Goal: Find specific page/section: Find specific page/section

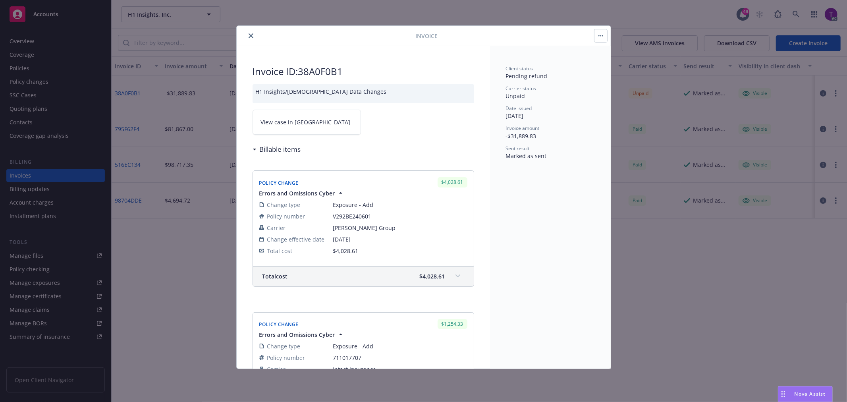
click at [251, 34] on icon "close" at bounding box center [251, 35] width 5 height 5
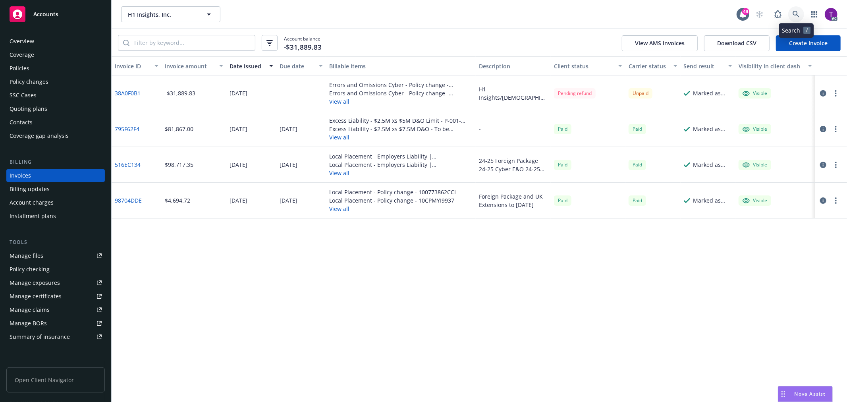
click at [791, 15] on link at bounding box center [796, 14] width 16 height 16
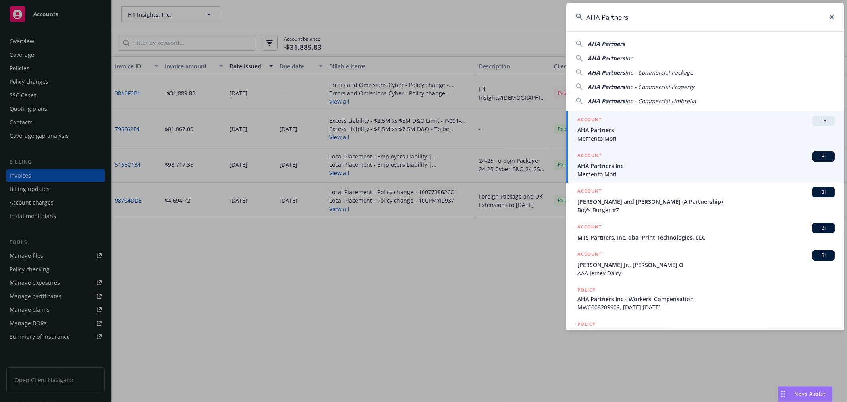
type input "AHA Partners"
click at [592, 160] on h5 "ACCOUNT" at bounding box center [590, 156] width 24 height 10
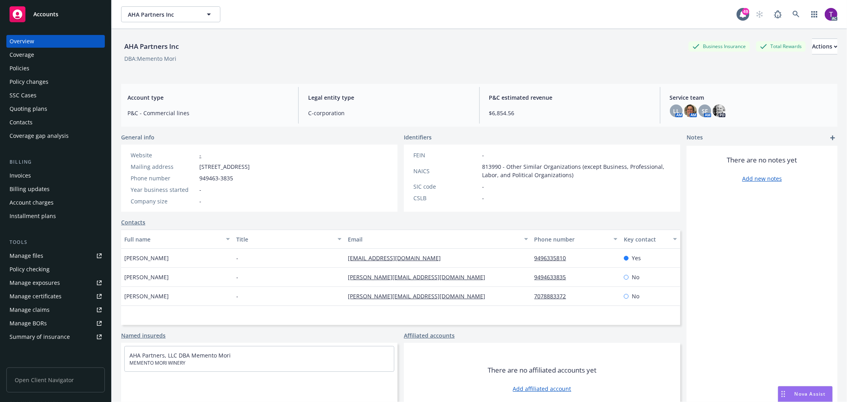
click at [37, 175] on div "Invoices" at bounding box center [56, 175] width 92 height 13
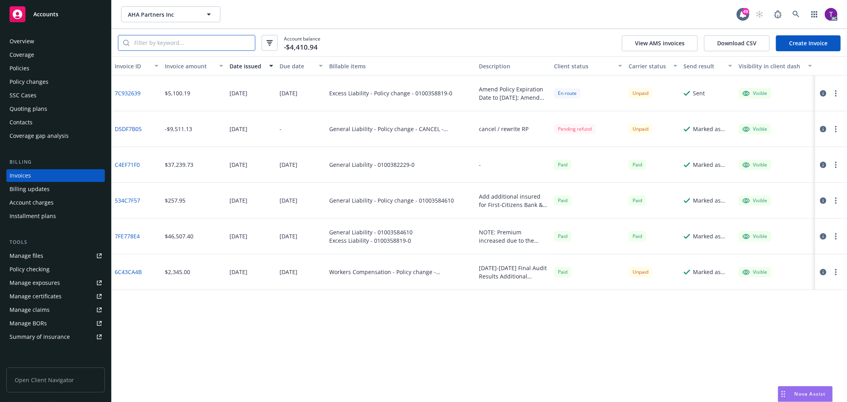
click at [156, 38] on input "search" at bounding box center [192, 42] width 126 height 15
paste input "1003584610"
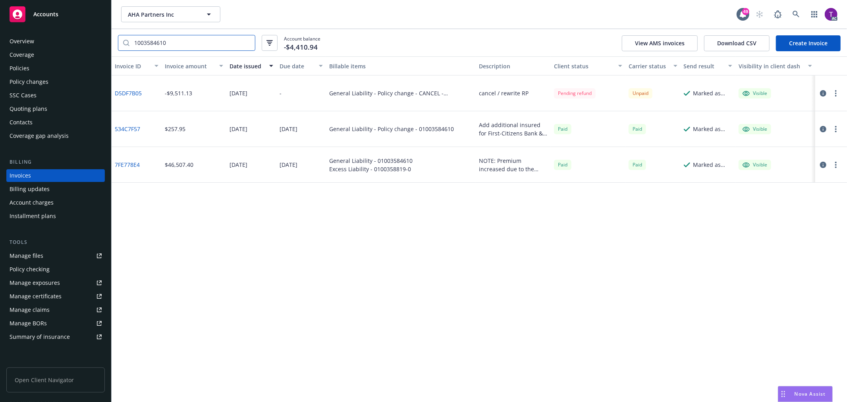
type input "1003584610"
click at [123, 166] on link "7FE778E4" at bounding box center [127, 164] width 25 height 8
